Goal: Information Seeking & Learning: Compare options

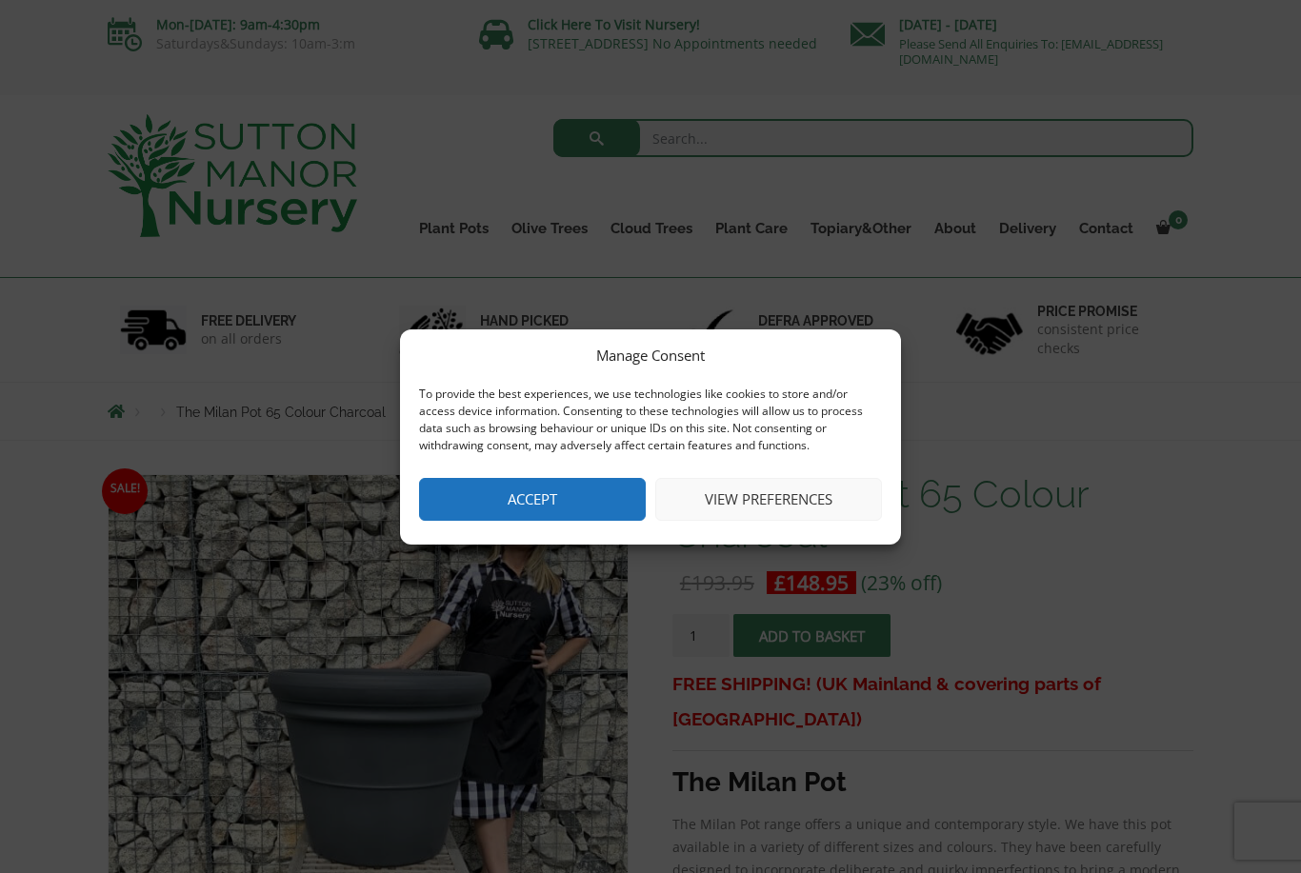
click at [601, 498] on button "Accept" at bounding box center [532, 499] width 227 height 43
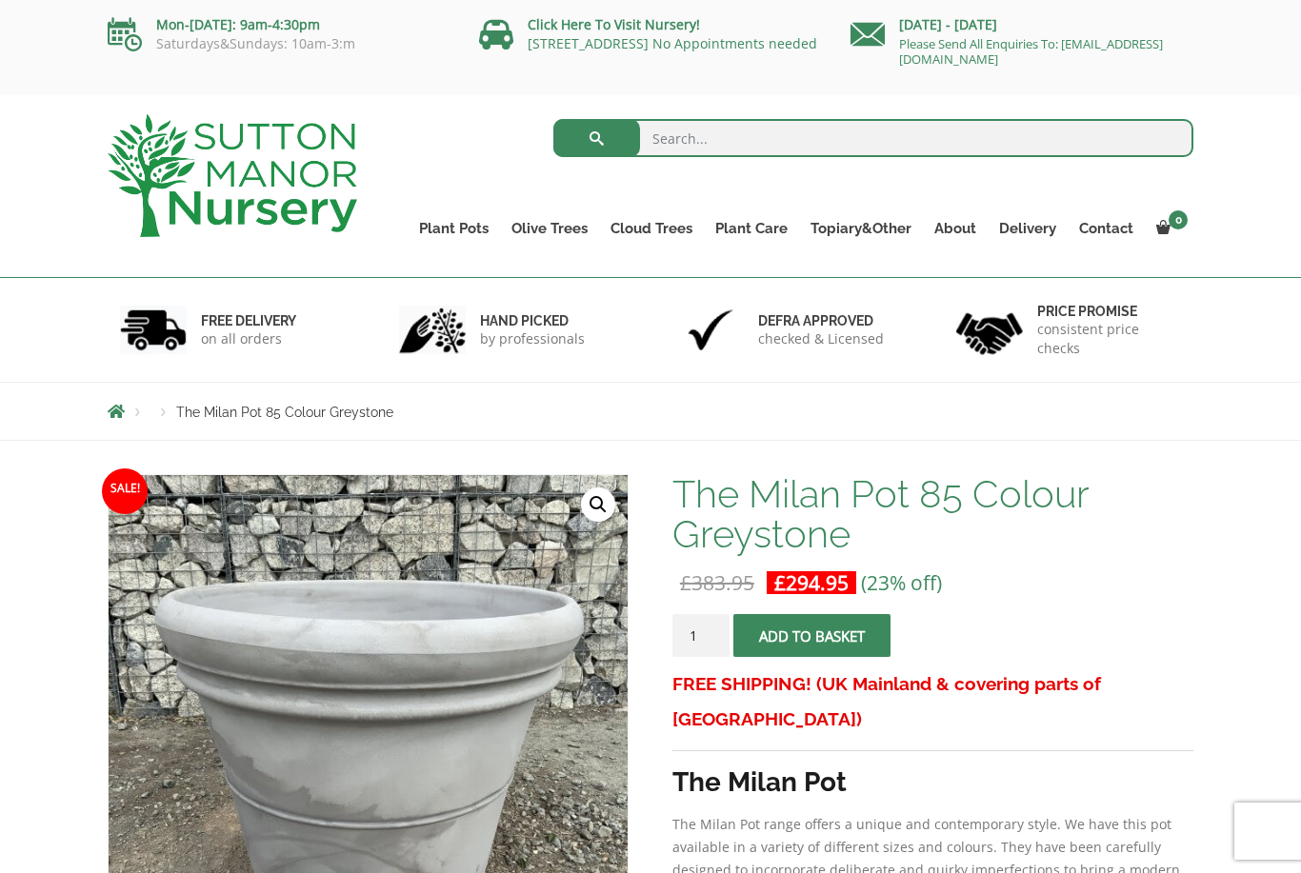
click at [0, 0] on link "The Atlantis Pots" at bounding box center [0, 0] width 0 height 0
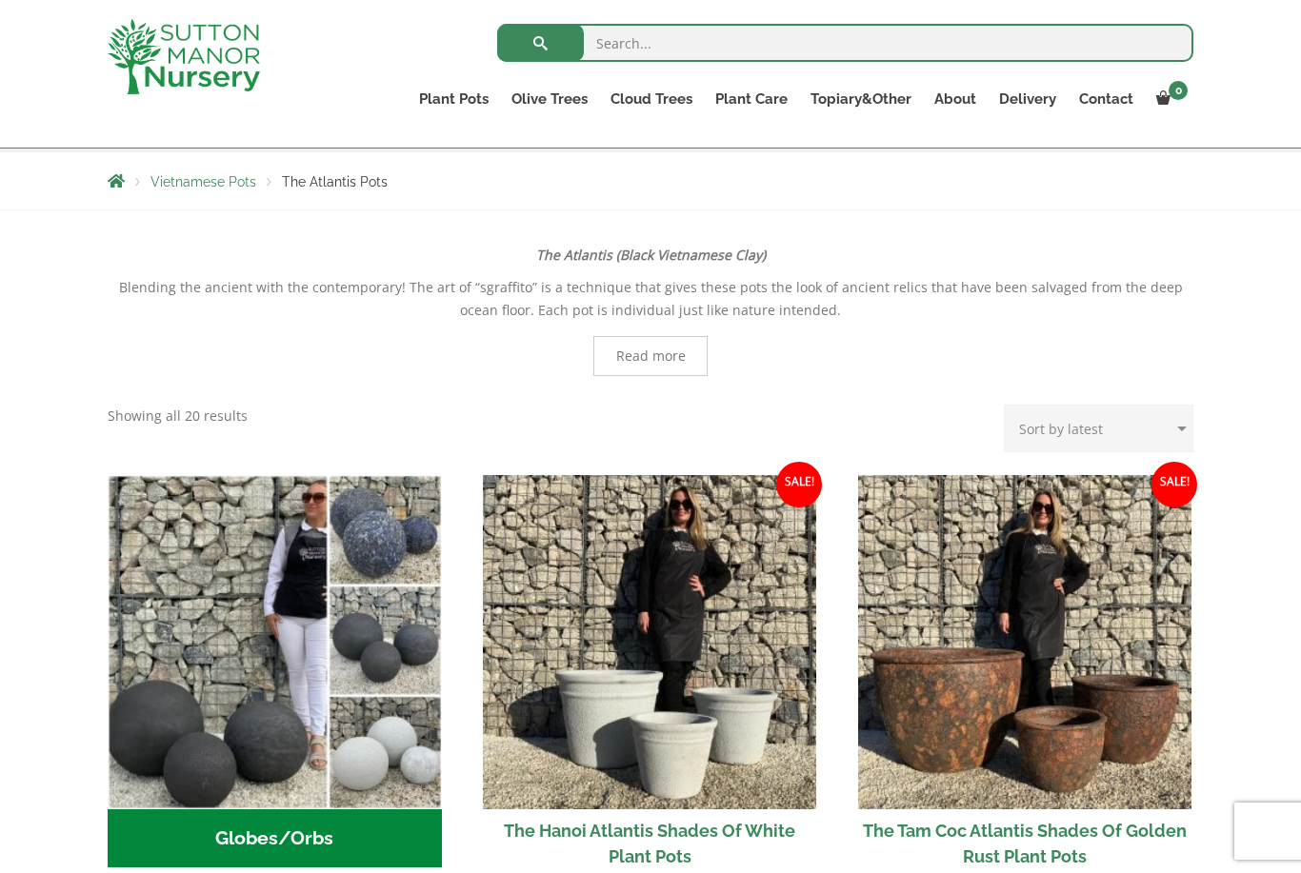
scroll to position [316, 0]
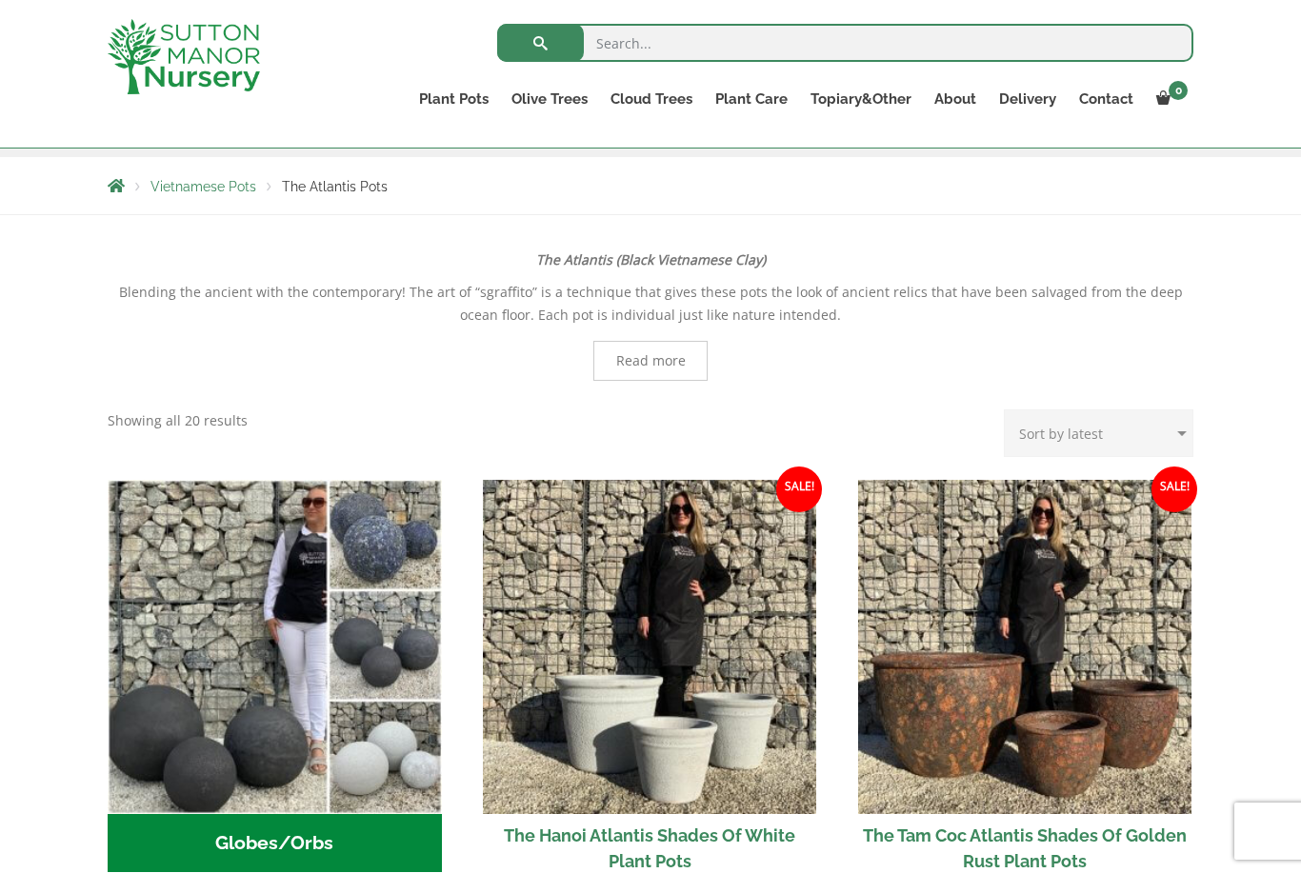
click at [0, 0] on link "The Old Stone Pots" at bounding box center [0, 0] width 0 height 0
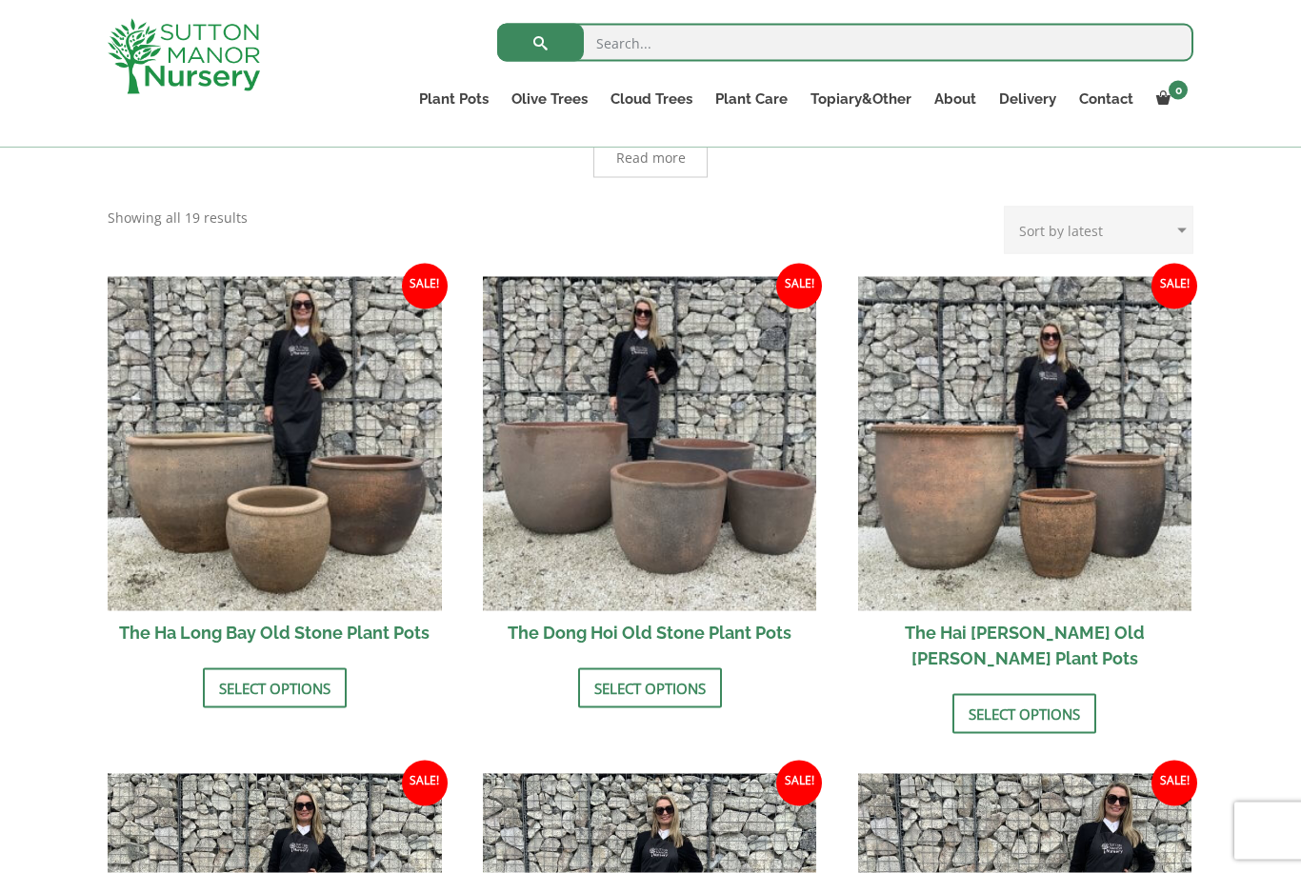
scroll to position [543, 0]
click at [364, 529] on img at bounding box center [275, 443] width 334 height 334
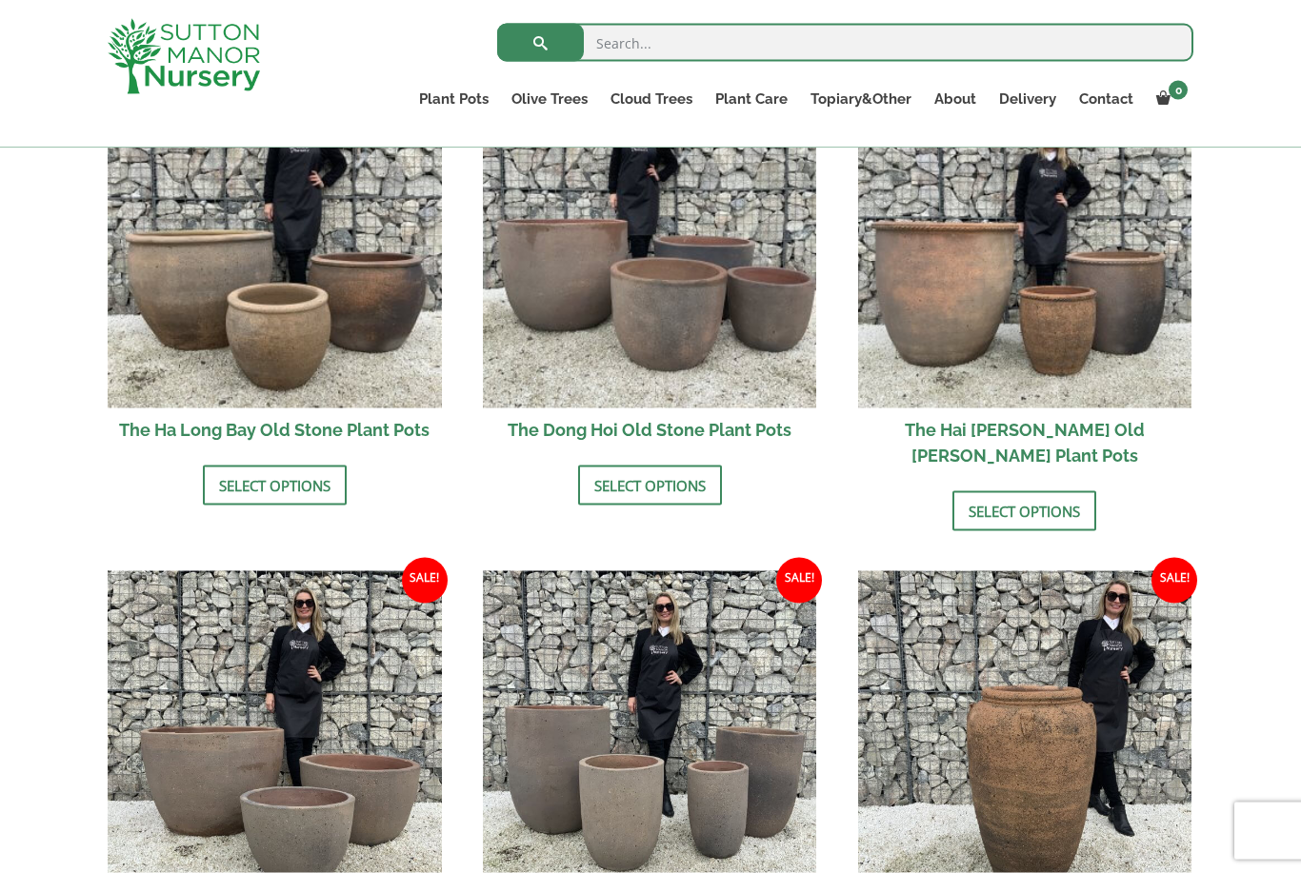
scroll to position [735, 0]
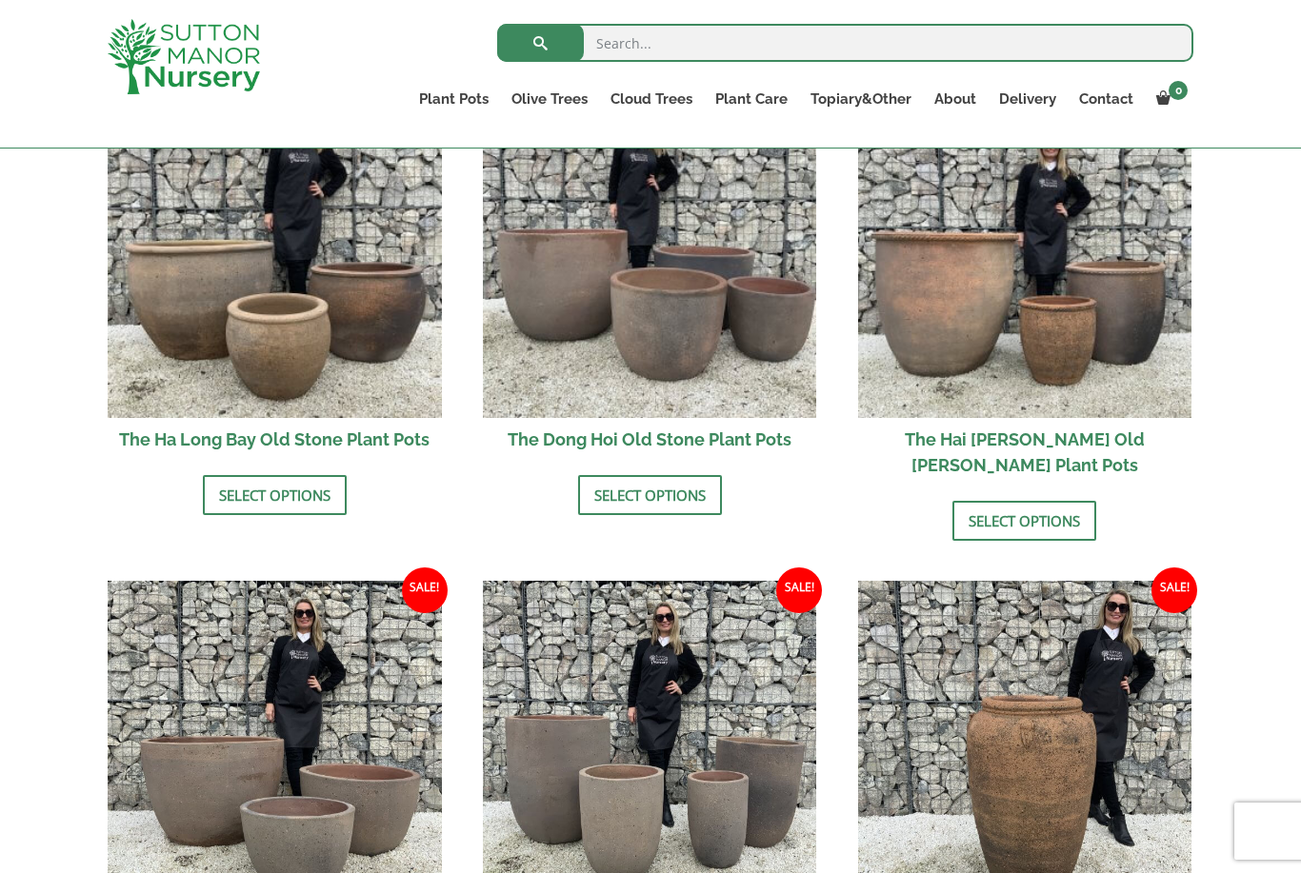
click at [1124, 361] on img at bounding box center [1025, 251] width 334 height 334
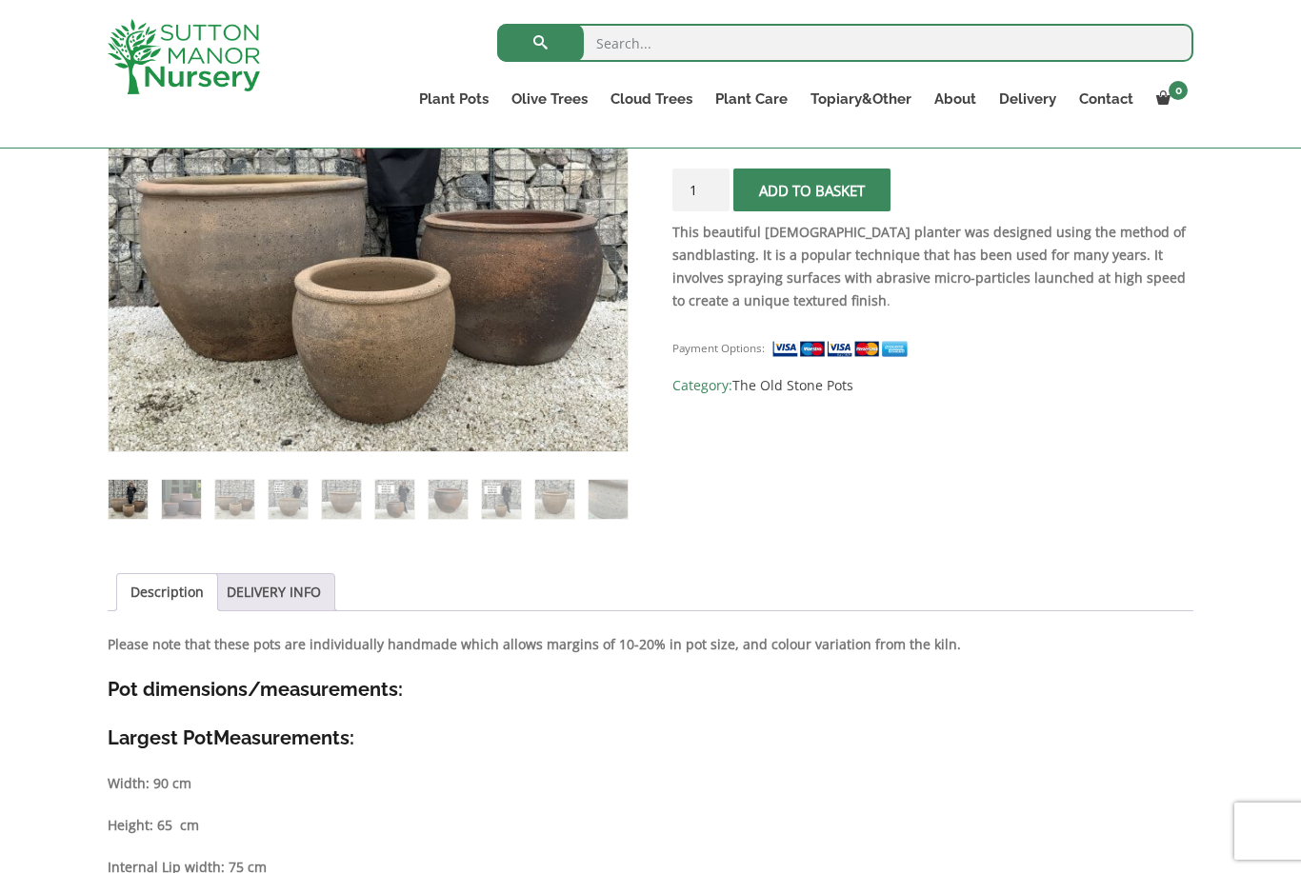
scroll to position [467, 0]
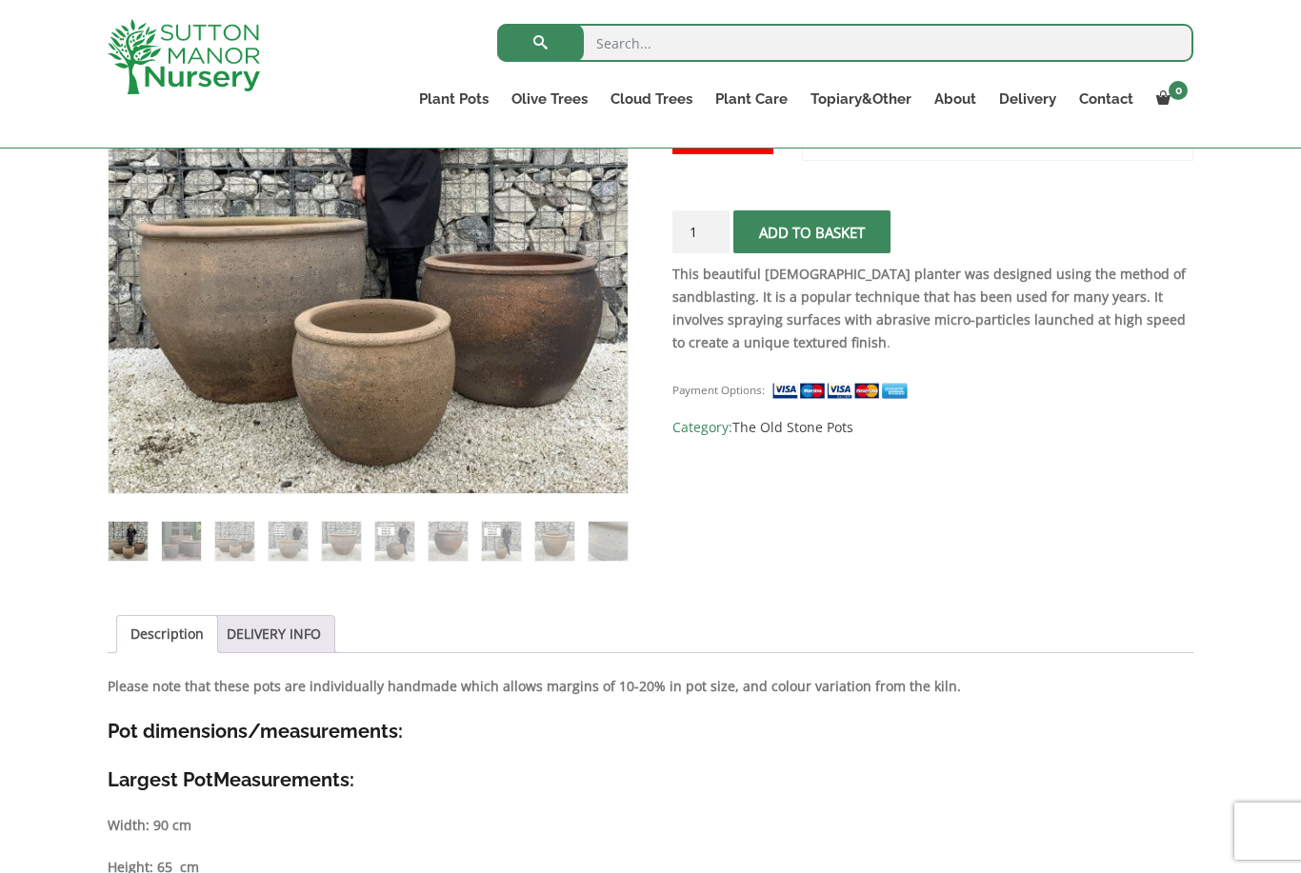
click at [419, 554] on ol at bounding box center [368, 528] width 521 height 68
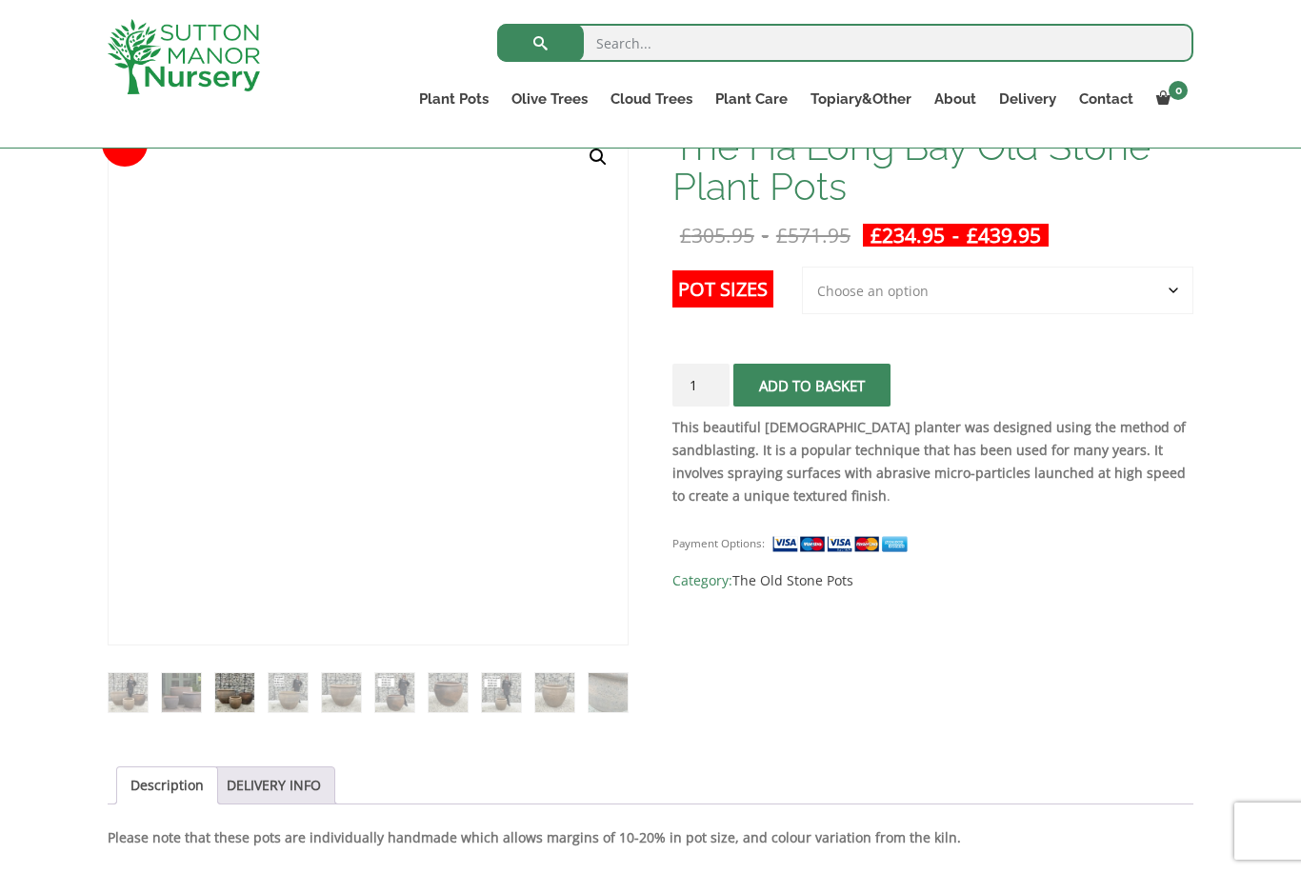
scroll to position [0, 0]
